Goal: Find specific page/section: Find specific page/section

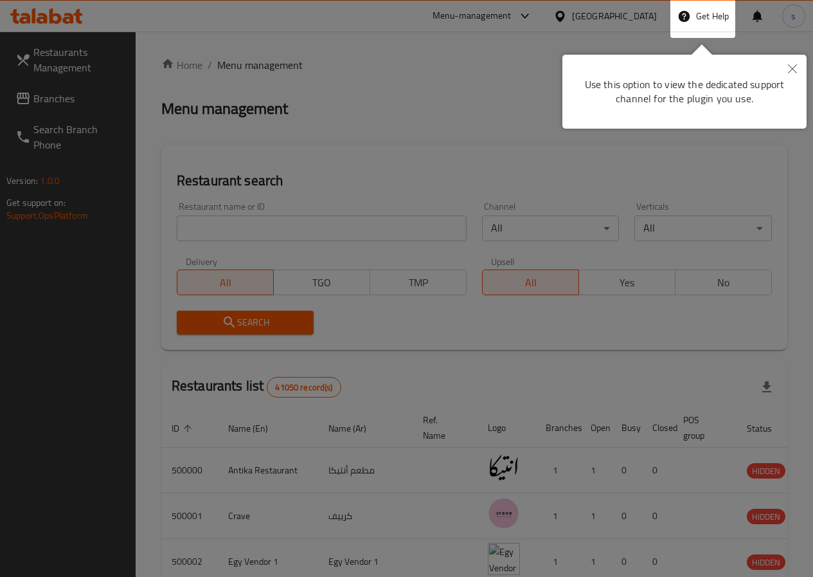
click at [790, 60] on button "Close" at bounding box center [792, 70] width 28 height 30
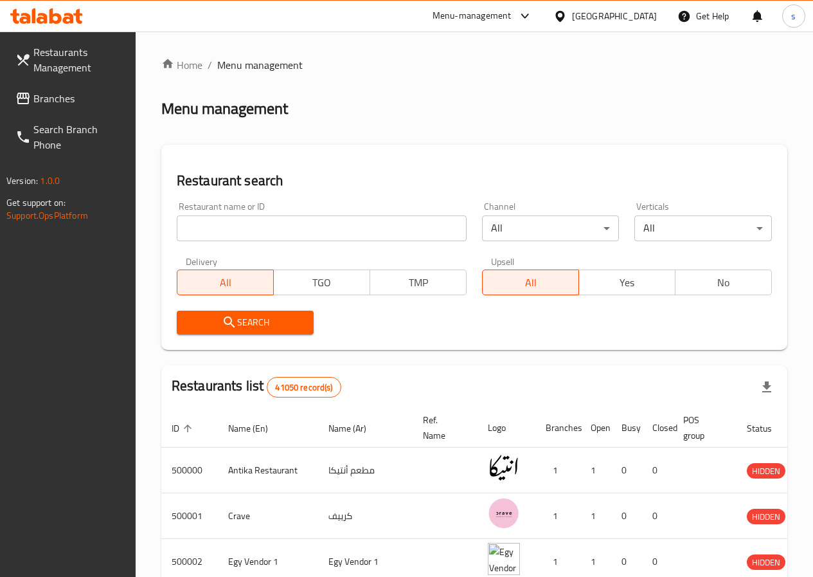
click at [264, 213] on div "Restaurant name or ID Restaurant name or ID" at bounding box center [322, 221] width 290 height 39
click at [264, 223] on input "search" at bounding box center [322, 228] width 290 height 26
drag, startPoint x: 307, startPoint y: 132, endPoint x: 279, endPoint y: 164, distance: 42.8
click at [307, 132] on div "Home / Menu management Menu management Restaurant search Restaurant name or ID …" at bounding box center [474, 468] width 626 height 823
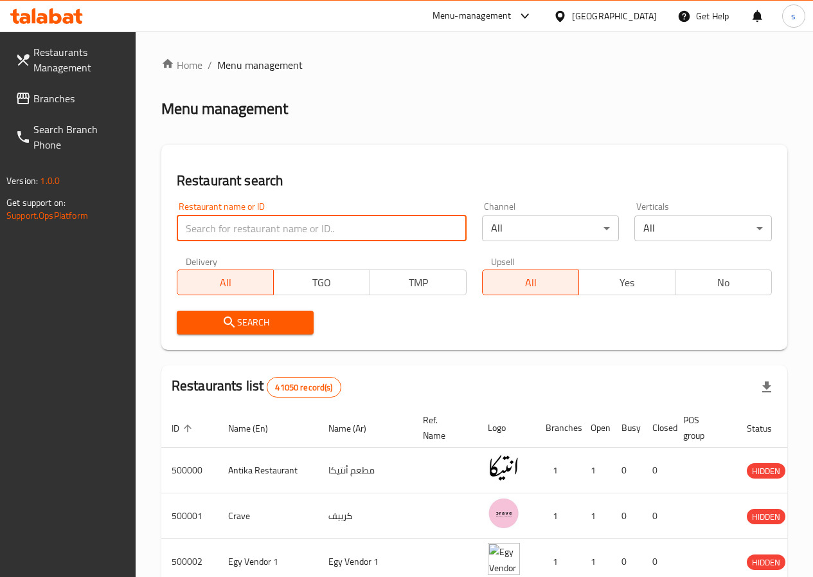
click at [266, 219] on input "search" at bounding box center [322, 228] width 290 height 26
type input "ر"
click button "Search" at bounding box center [246, 322] width 138 height 24
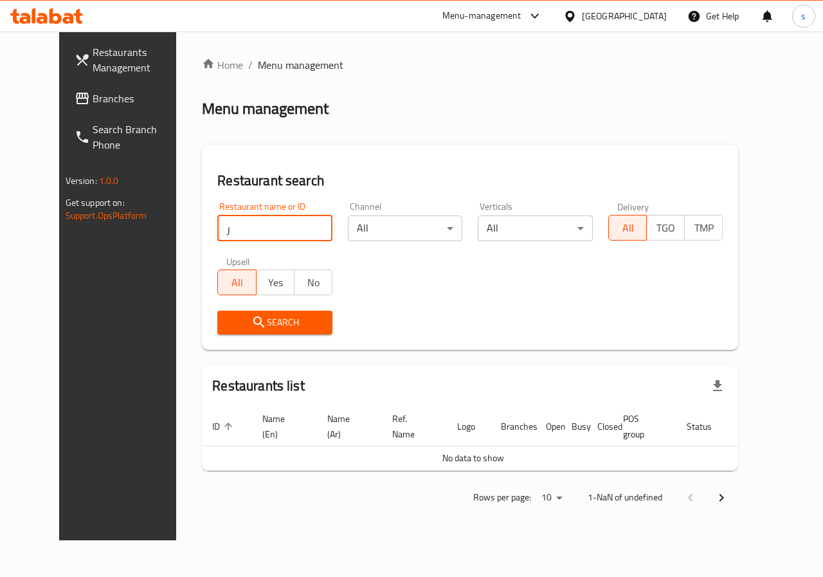
click at [302, 224] on input "ر" at bounding box center [274, 228] width 115 height 26
click at [270, 226] on input "ر" at bounding box center [274, 228] width 115 height 26
click at [292, 226] on input "ر" at bounding box center [274, 228] width 115 height 26
click at [295, 228] on input "ر" at bounding box center [274, 228] width 115 height 26
click at [305, 228] on input "ر" at bounding box center [274, 228] width 115 height 26
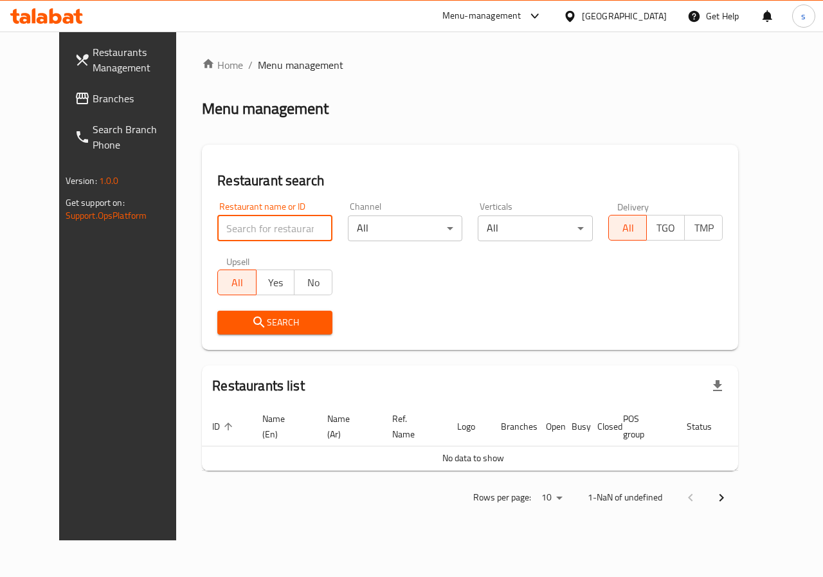
click at [242, 228] on input "search" at bounding box center [274, 228] width 115 height 26
paste input "777306"
click at [242, 228] on input "777306" at bounding box center [274, 228] width 115 height 26
type input "777306"
click button "Search" at bounding box center [274, 322] width 115 height 24
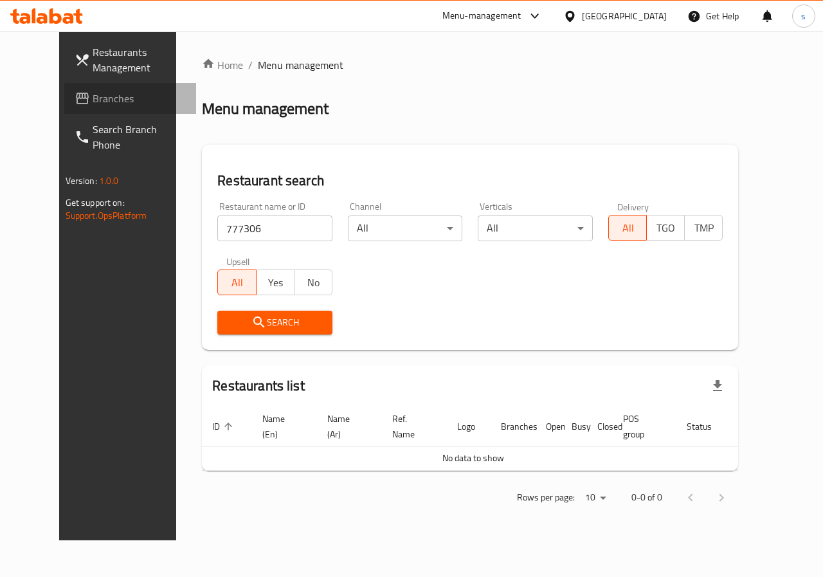
click at [107, 98] on span "Branches" at bounding box center [140, 98] width 94 height 15
